Goal: Download file/media

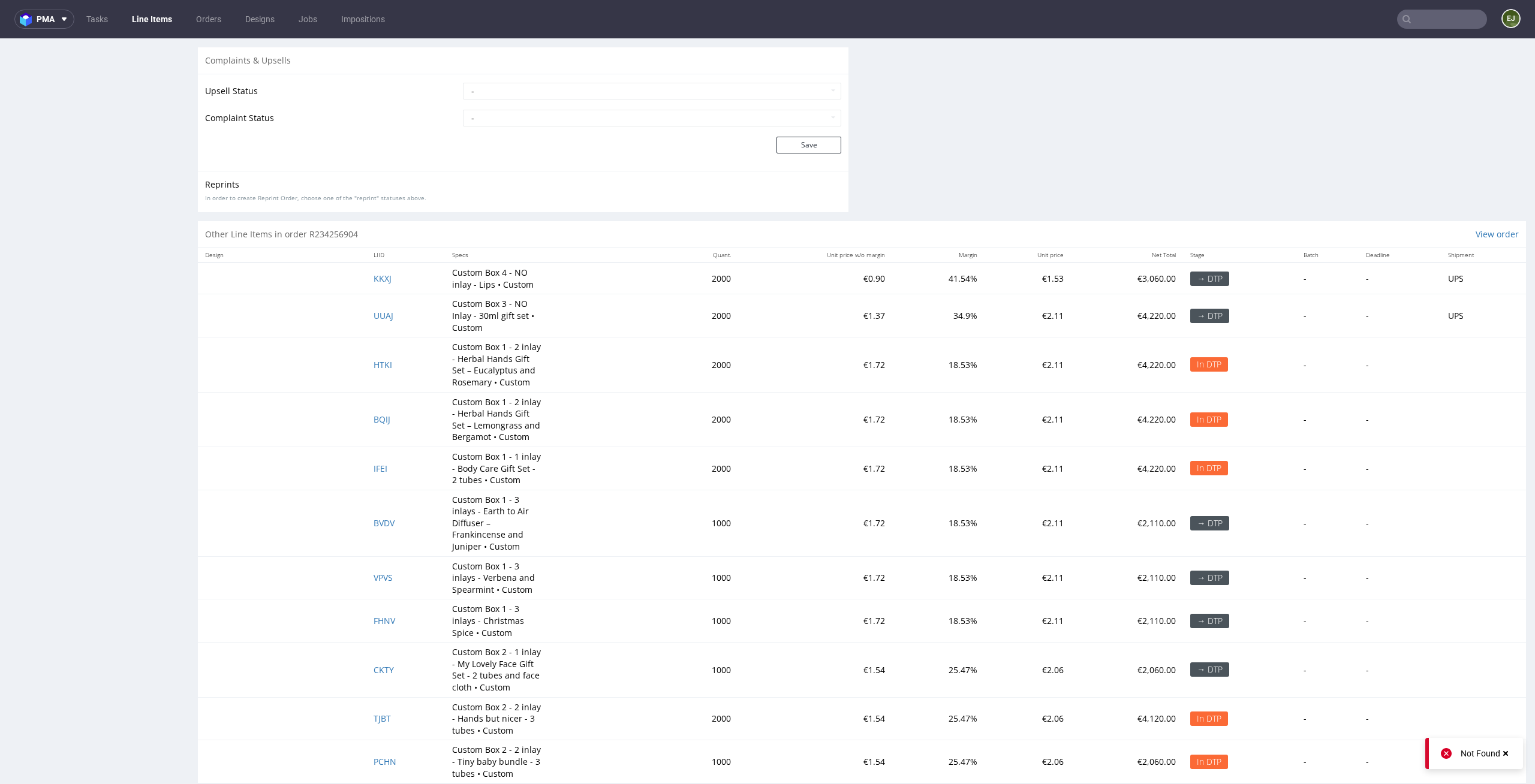
scroll to position [2266, 0]
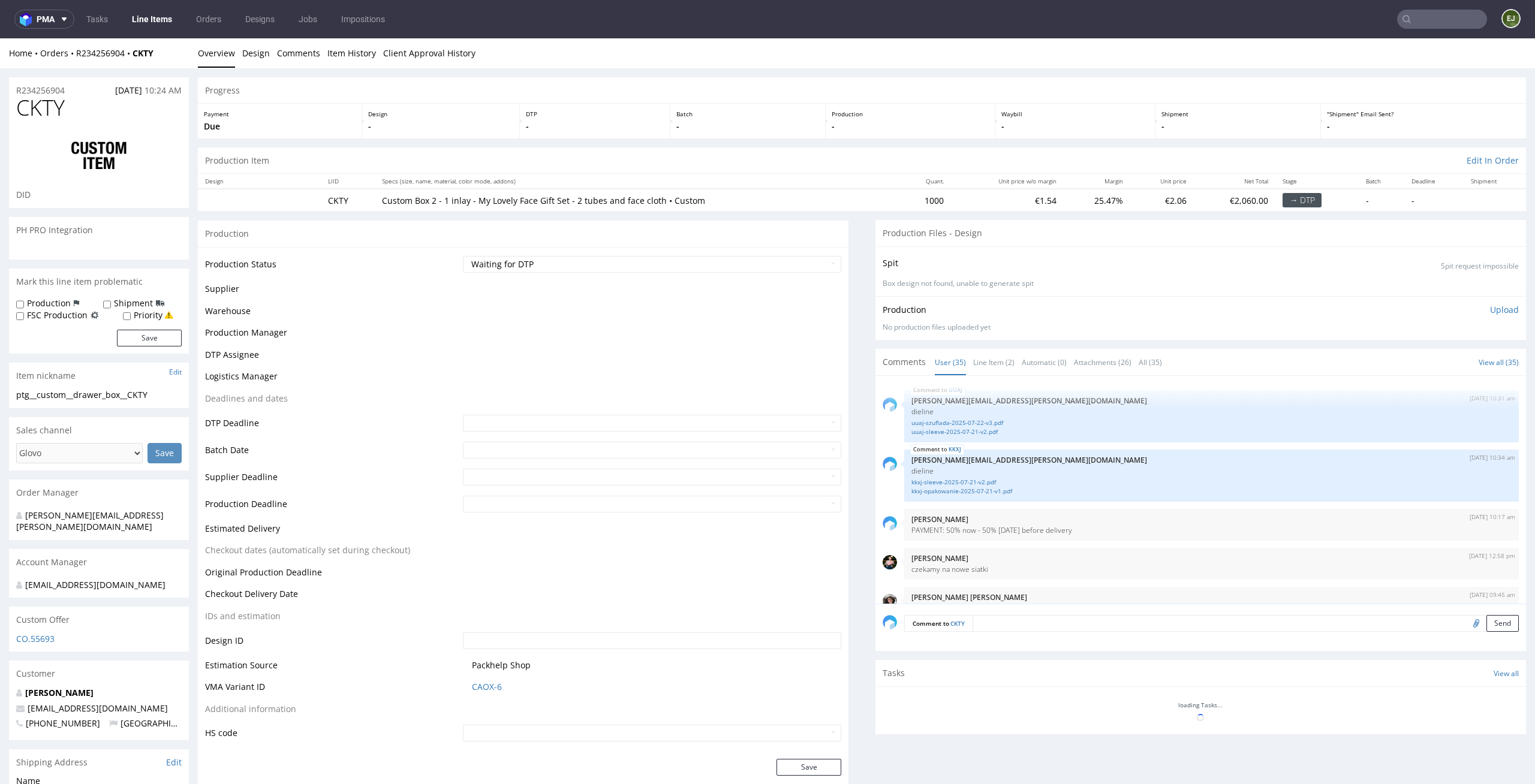
scroll to position [1706, 0]
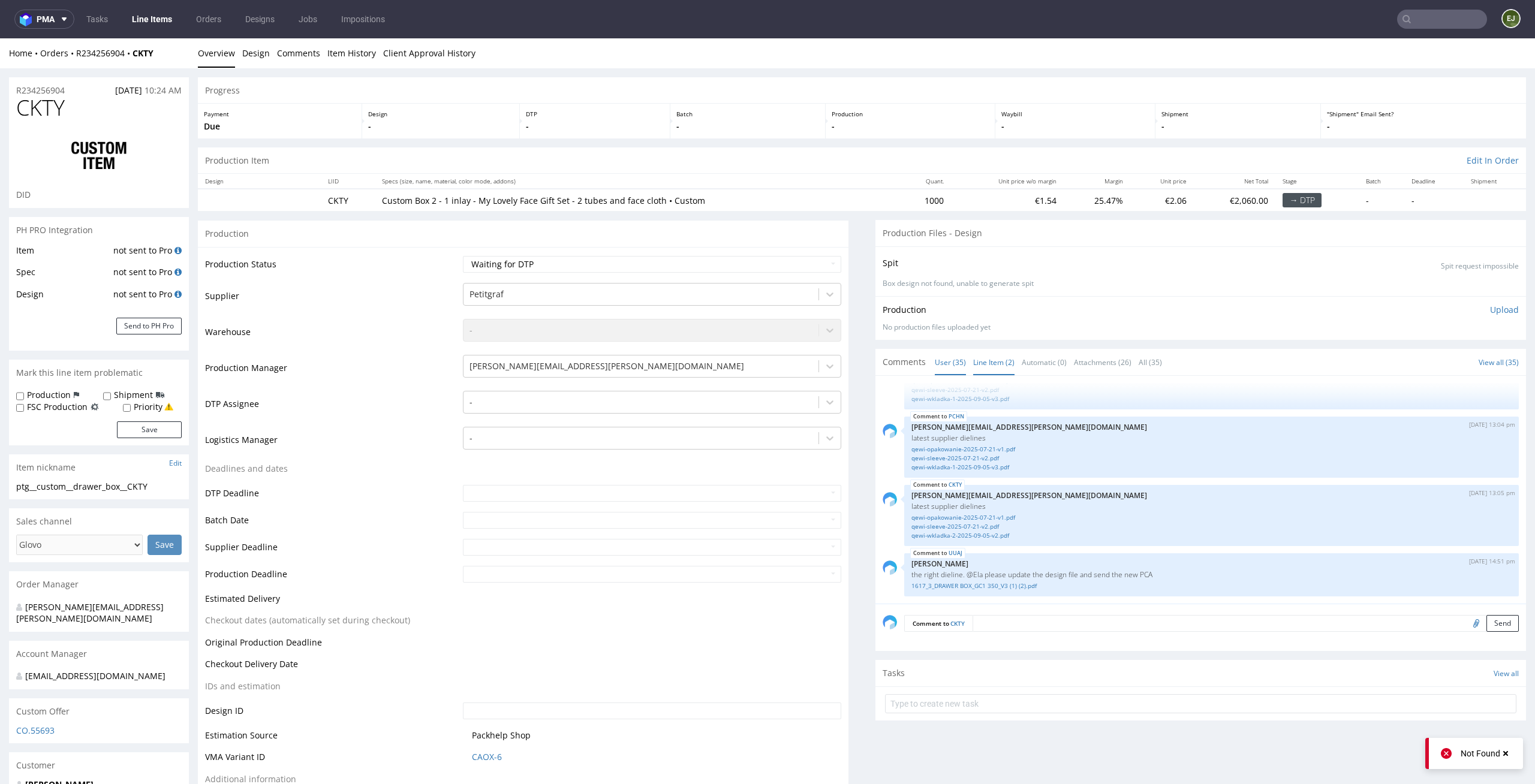
click at [998, 363] on link "Line Item (2)" at bounding box center [994, 363] width 42 height 26
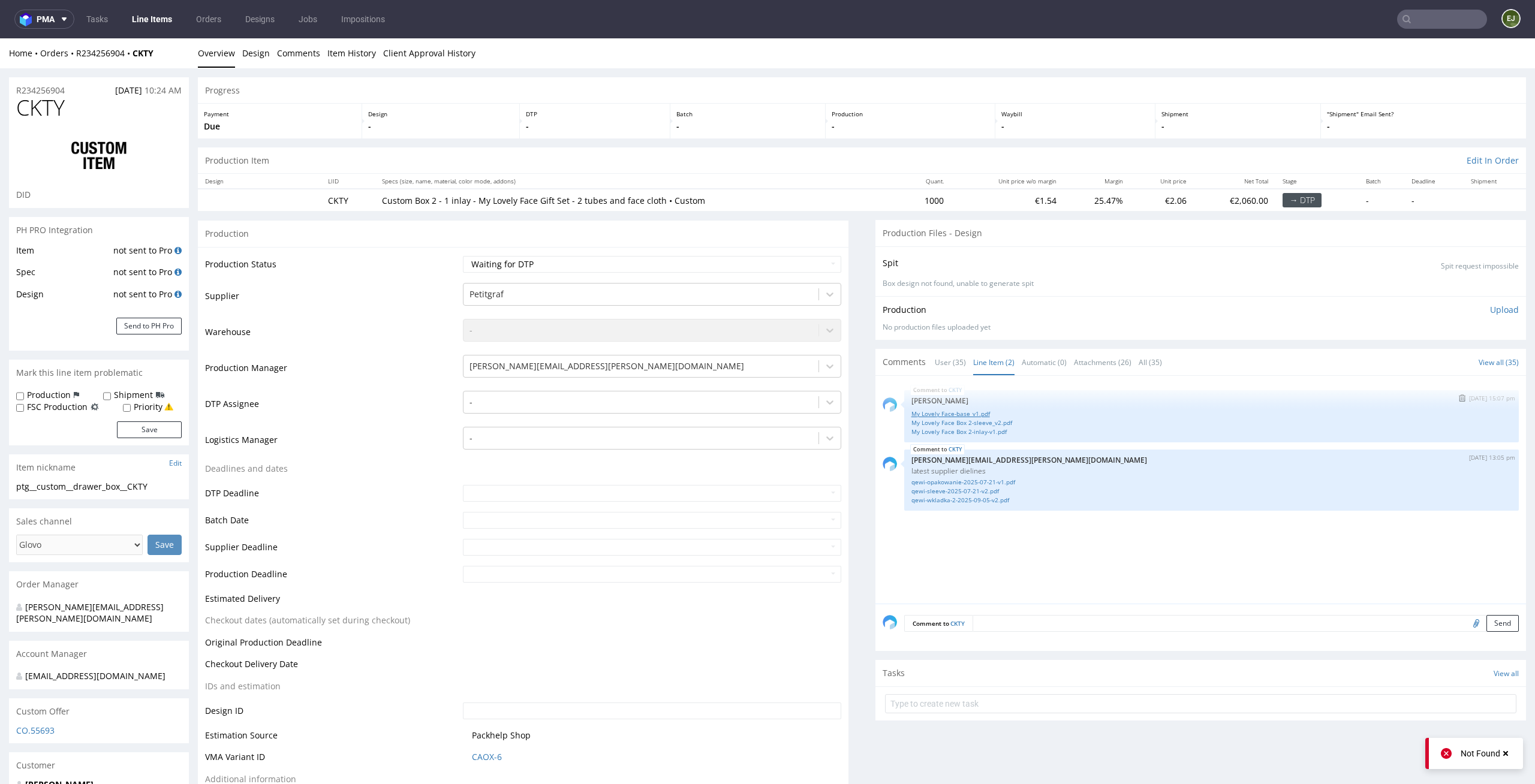
click at [957, 412] on link "My Lovely Face-base_v1.pdf" at bounding box center [1211, 414] width 600 height 9
click at [1024, 265] on div "Spit Spit request impossible" at bounding box center [1200, 263] width 636 height 17
click at [991, 483] on link "qewi-opakowanie-2025-07-21-v1.pdf" at bounding box center [1211, 482] width 600 height 9
click at [985, 487] on link "qewi-sleeve-2025-07-21-v2.pdf" at bounding box center [1211, 491] width 600 height 9
click at [990, 504] on link "qewi-wkladka-2-2025-09-05-v2.pdf" at bounding box center [1211, 500] width 600 height 9
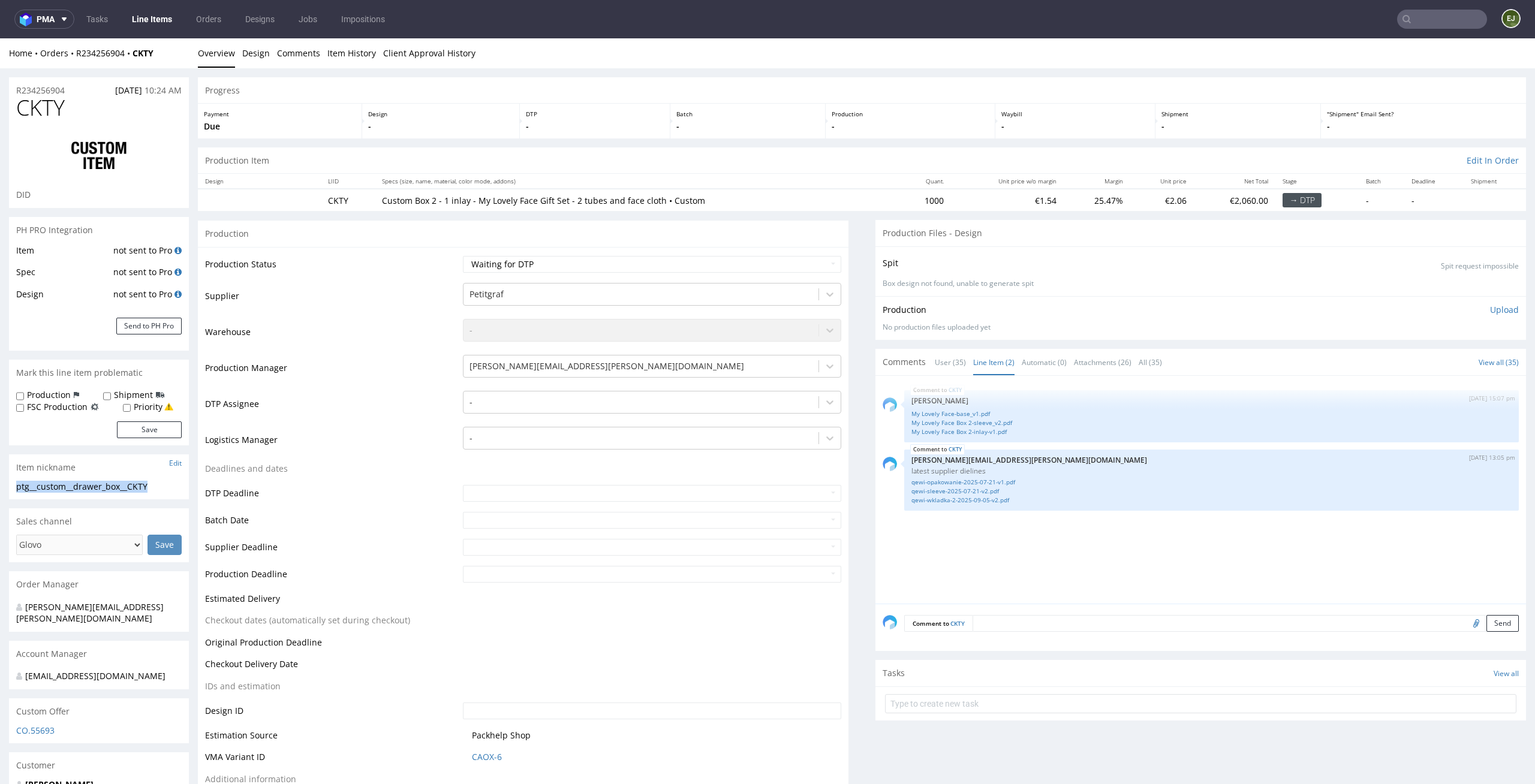
drag, startPoint x: 154, startPoint y: 494, endPoint x: 5, endPoint y: 488, distance: 149.1
copy div "ptg__custom__drawer_box__CKTY"
drag, startPoint x: 81, startPoint y: 92, endPoint x: 0, endPoint y: 91, distance: 81.0
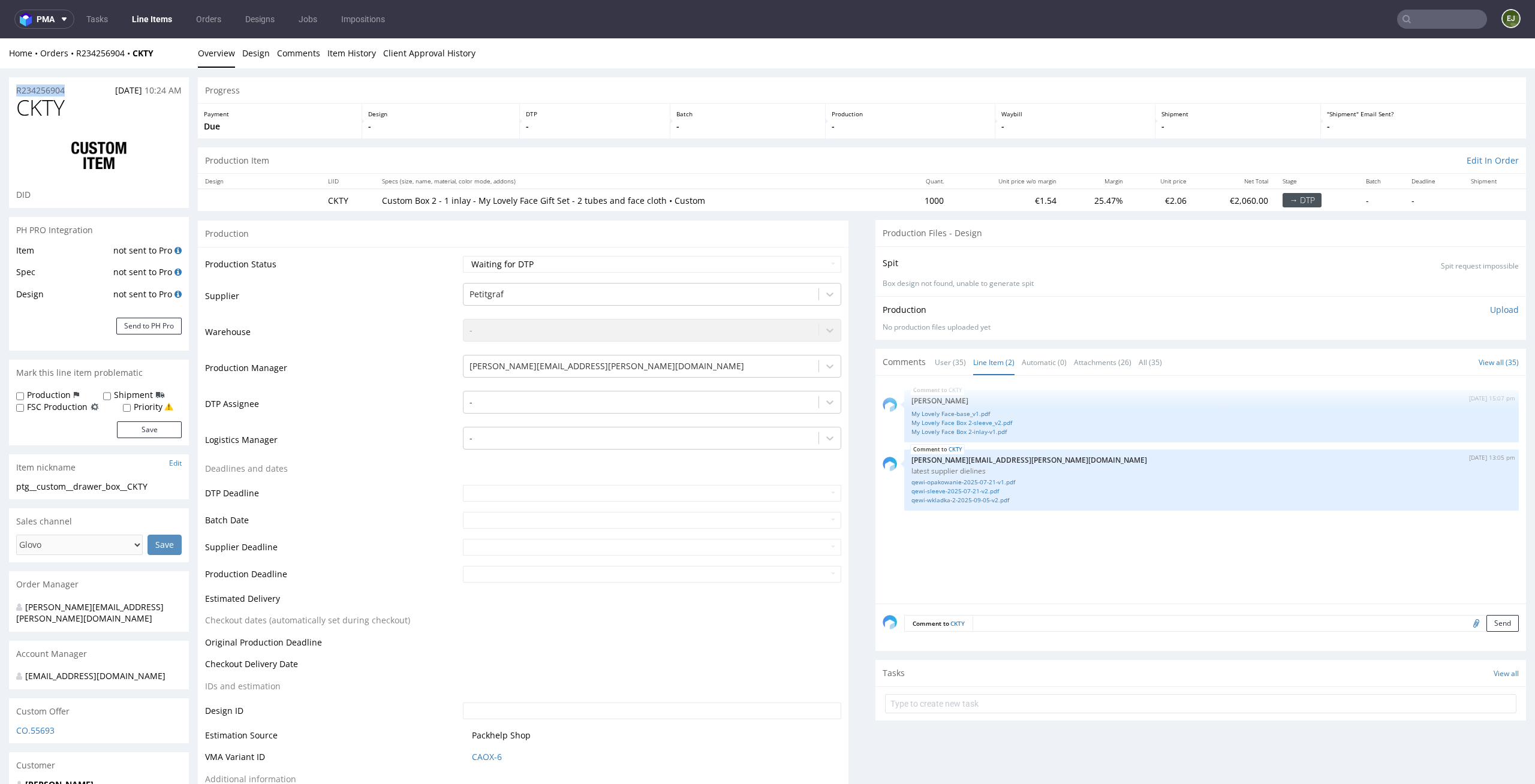
copy p "R234256904"
click at [1035, 254] on div "Spit Spit request impossible" at bounding box center [1200, 263] width 636 height 17
